Goal: Find specific page/section: Find specific page/section

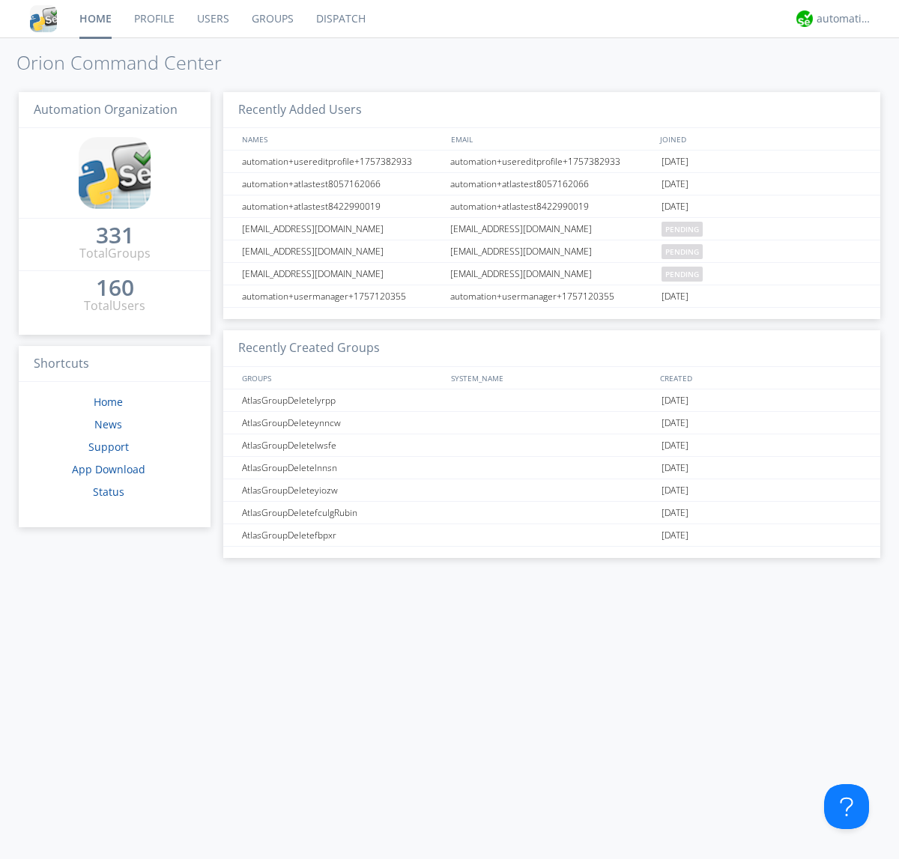
click at [212, 19] on link "Users" at bounding box center [213, 18] width 55 height 37
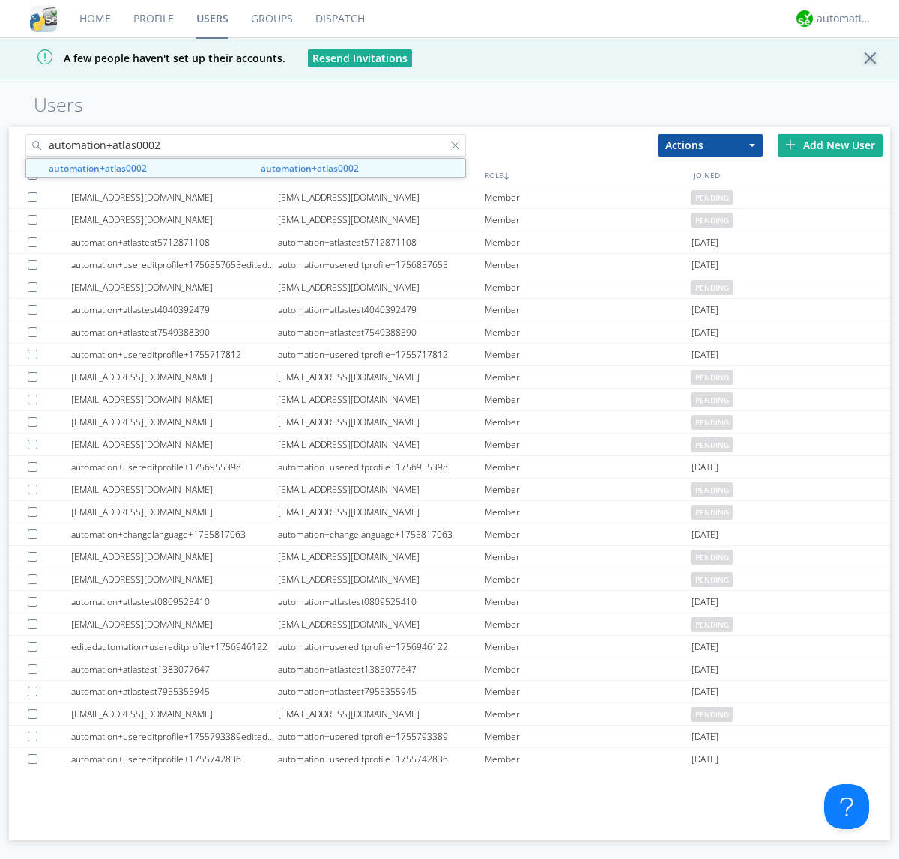
type input "automation+atlas0002"
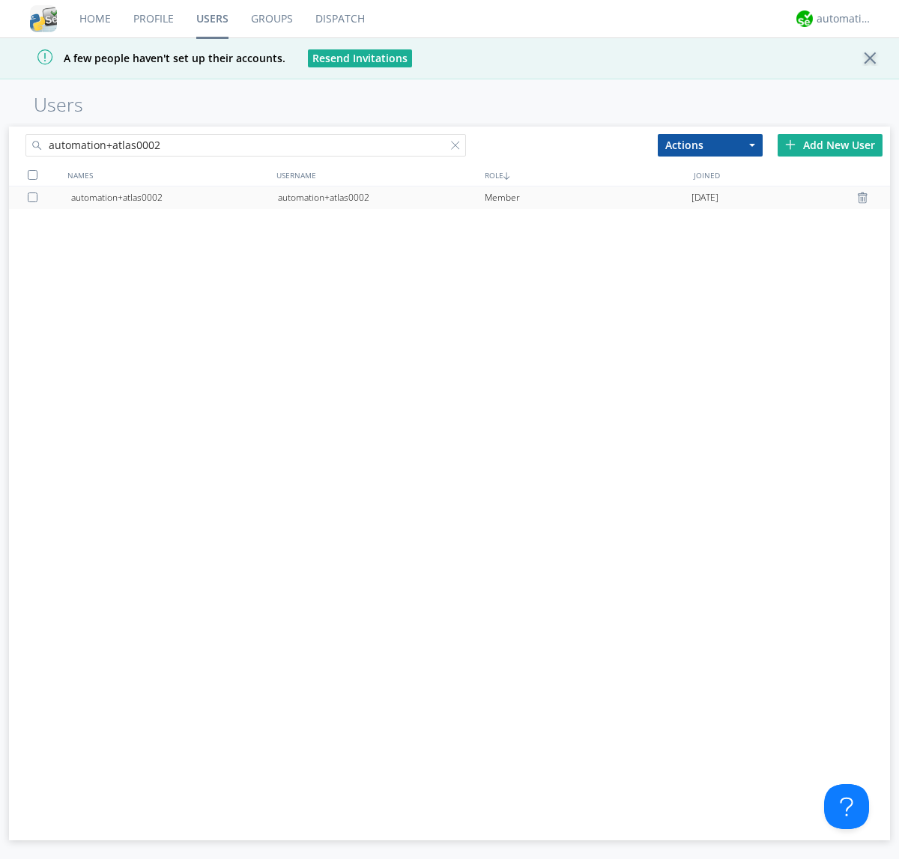
click at [380, 197] on div "automation+atlas0002" at bounding box center [381, 197] width 207 height 22
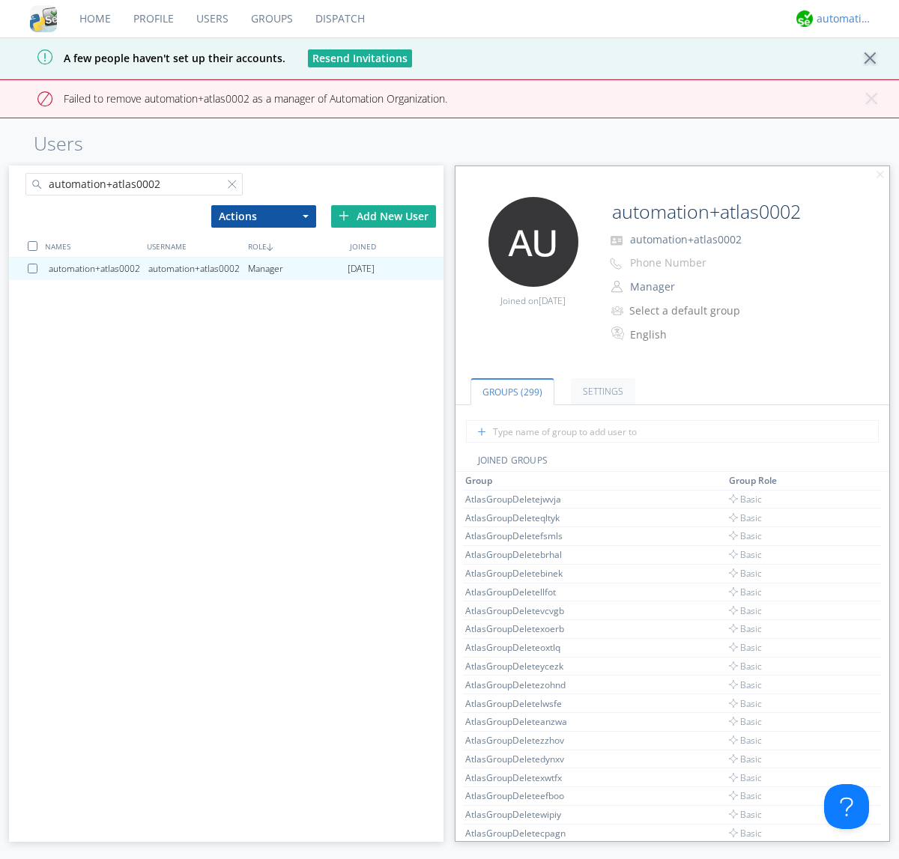
click at [840, 19] on div "automation+atlas" at bounding box center [844, 18] width 56 height 15
